Goal: Find specific page/section: Find specific page/section

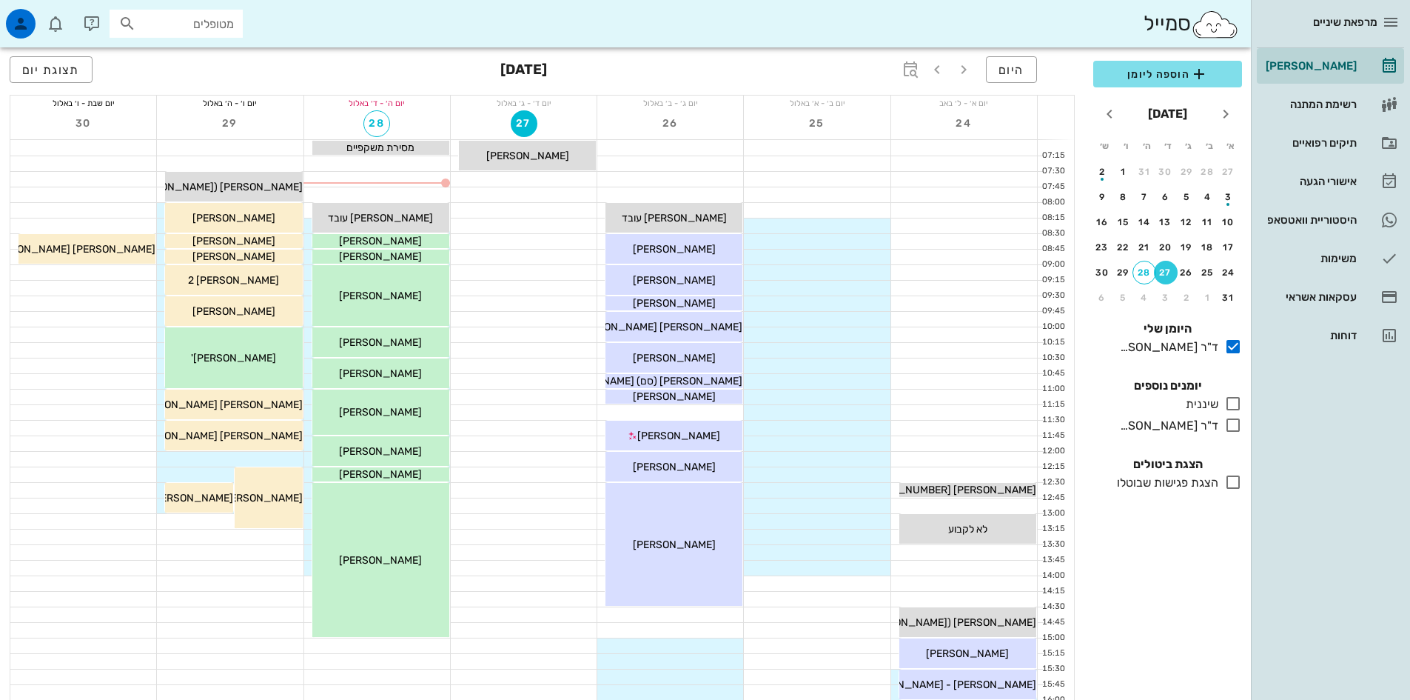
click at [167, 24] on input "מטופלים" at bounding box center [186, 23] width 95 height 19
type input "אליה"
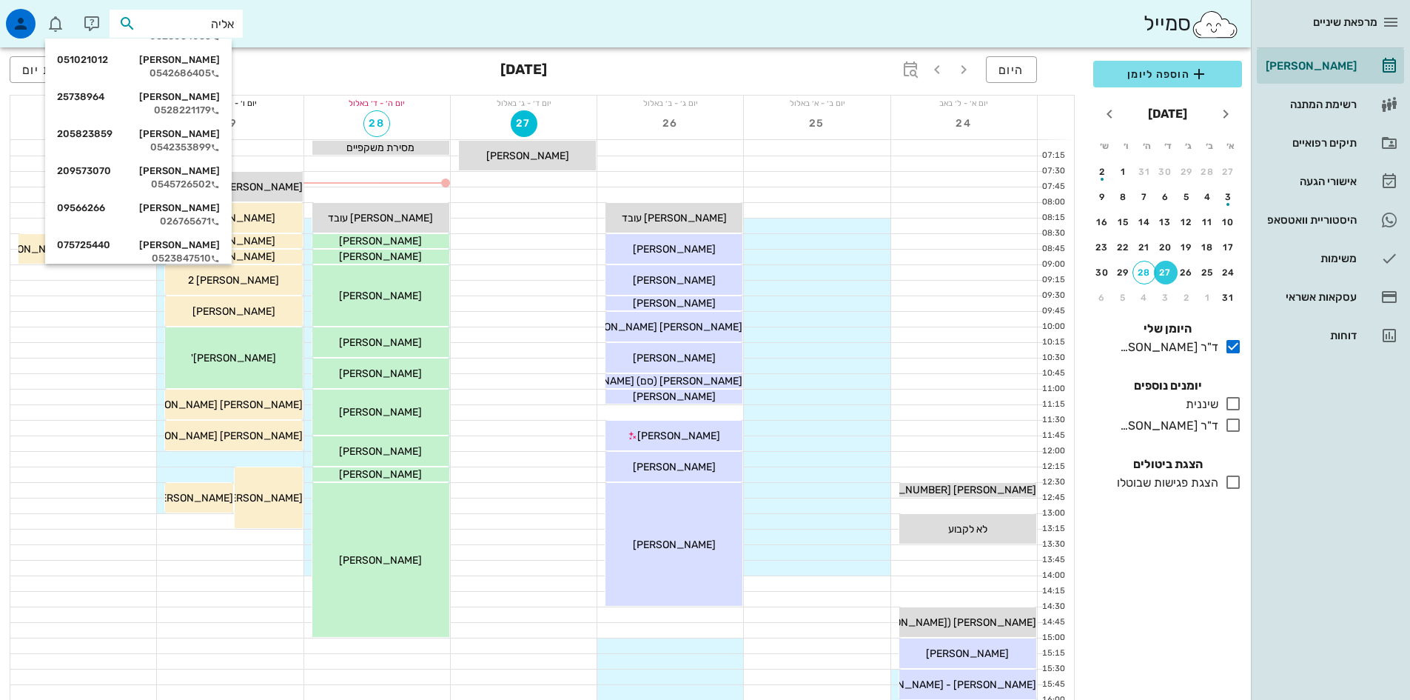
scroll to position [490, 0]
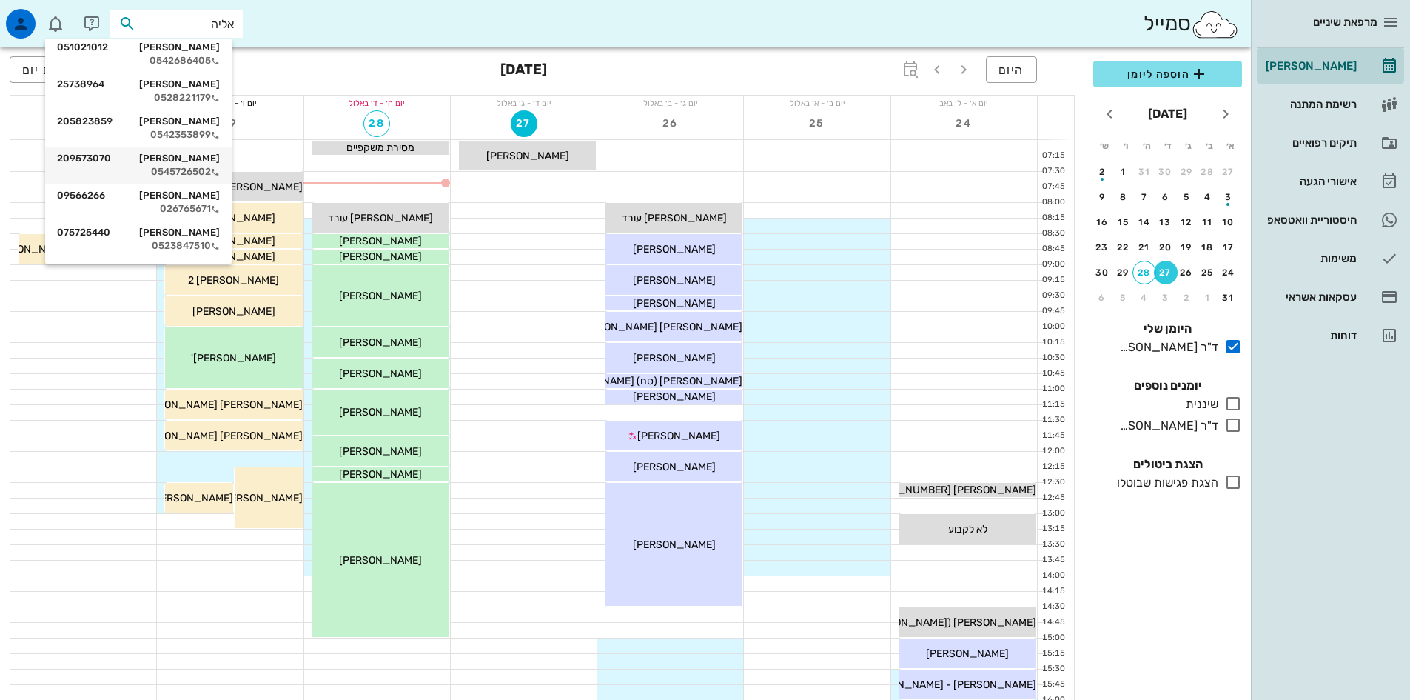
click at [211, 162] on div "[PERSON_NAME] 209573070" at bounding box center [138, 158] width 163 height 12
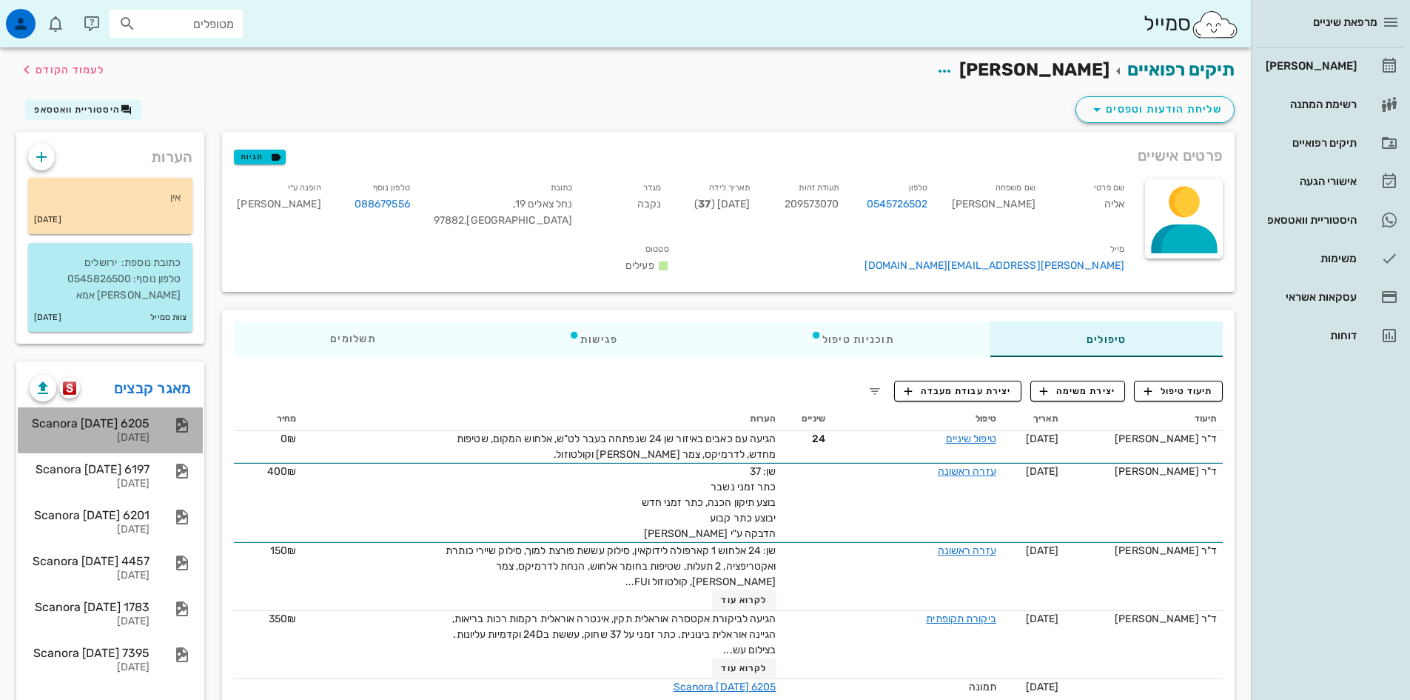
click at [104, 426] on div "Scanora [DATE] 6205" at bounding box center [90, 423] width 120 height 14
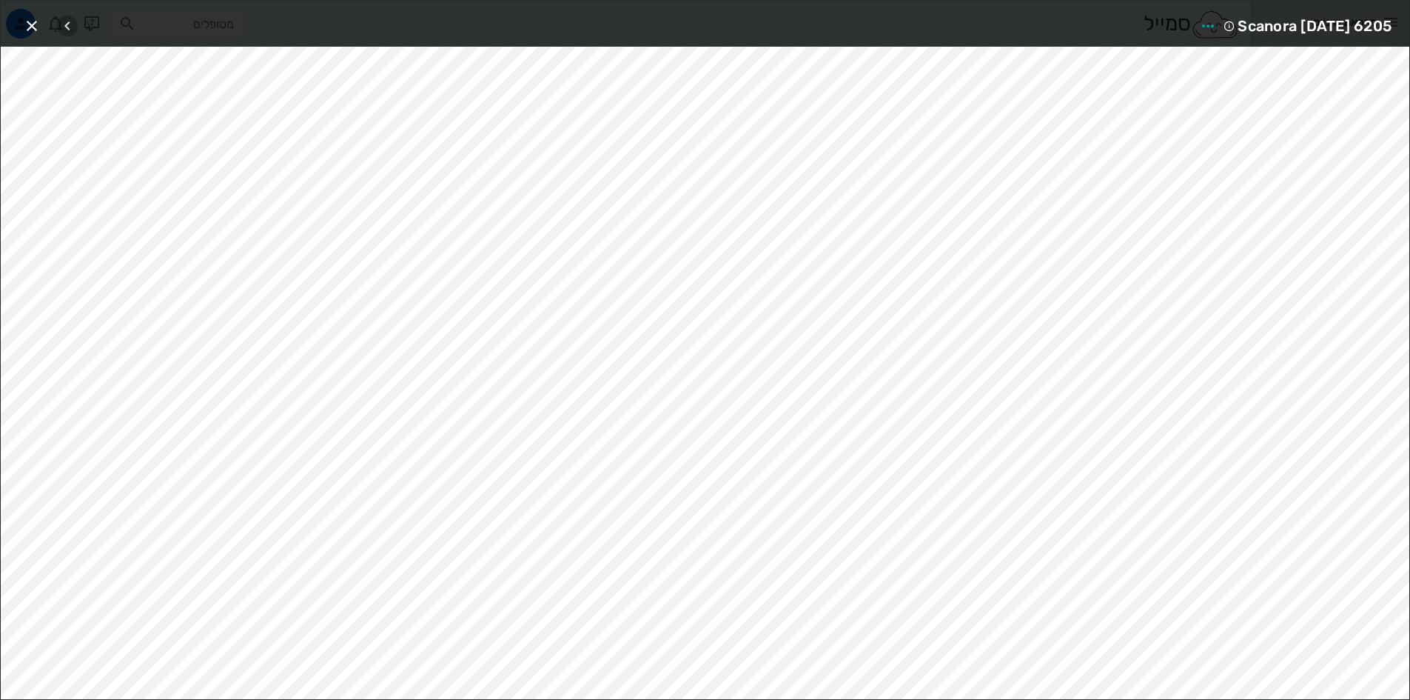
click at [70, 27] on icon "button" at bounding box center [67, 26] width 18 height 18
click at [24, 24] on icon "button" at bounding box center [32, 26] width 18 height 18
